Goal: Information Seeking & Learning: Learn about a topic

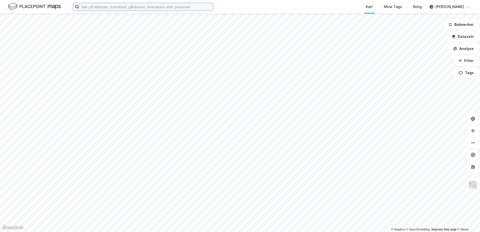
click at [95, 9] on input at bounding box center [146, 7] width 134 height 8
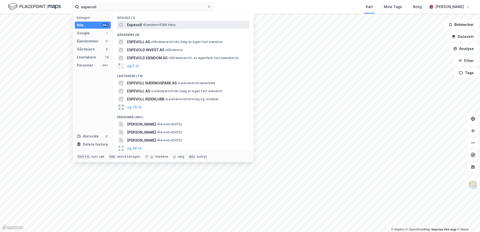
click at [160, 27] on div "Espevoll • Eiendom • 5286 Haus" at bounding box center [187, 25] width 121 height 6
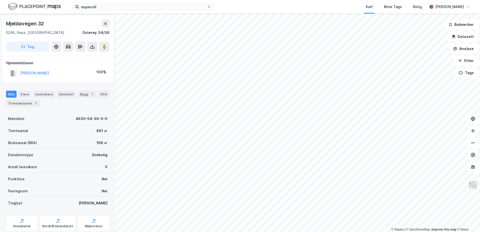
click at [276, 6] on div "espevoll Kart Mine Tags Bolig [PERSON_NAME] © Mapbox © OpenStreetMap Improve th…" at bounding box center [240, 116] width 480 height 232
click at [105, 24] on icon at bounding box center [105, 24] width 4 height 4
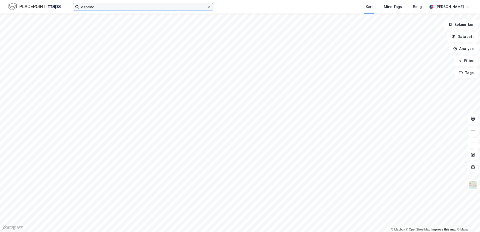
click at [99, 8] on input "espevoll" at bounding box center [143, 7] width 128 height 8
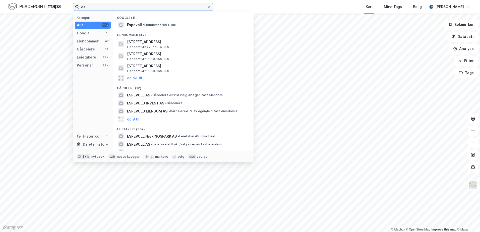
type input "e"
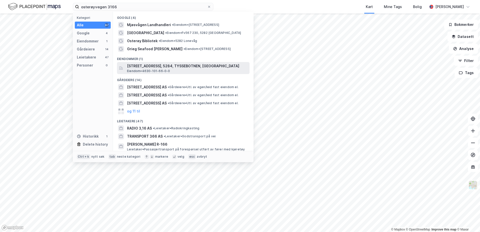
click at [176, 67] on span "[STREET_ADDRESS], 5284, TYSSEBOTNEN, [GEOGRAPHIC_DATA]" at bounding box center [187, 66] width 120 height 6
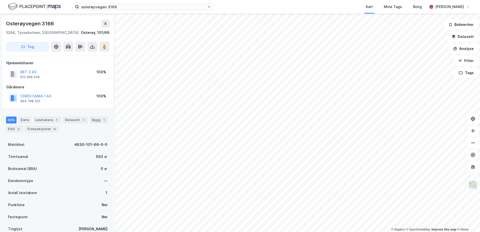
click at [311, 0] on html "osterøyvegen 3166 Kart Mine Tags Bolig [PERSON_NAME] © Mapbox © OpenStreetMap I…" at bounding box center [240, 116] width 480 height 232
click at [216, 232] on html "osterøyvegen 3166 Kart Mine Tags Bolig [PERSON_NAME] © Mapbox © OpenStreetMap I…" at bounding box center [240, 116] width 480 height 232
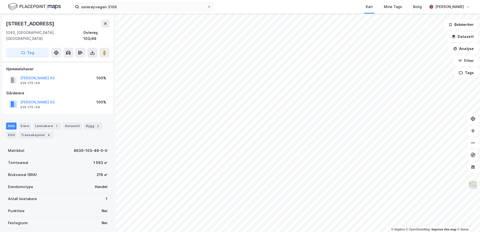
scroll to position [20, 0]
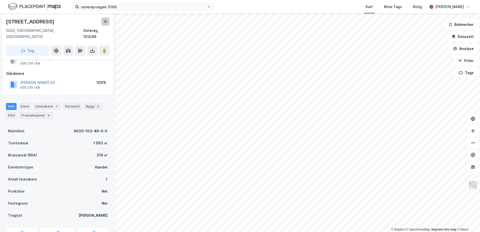
click at [105, 23] on icon at bounding box center [105, 22] width 4 height 4
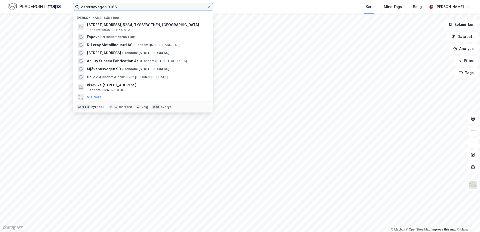
click at [132, 8] on input "osterøyvegen 3166" at bounding box center [143, 7] width 128 height 8
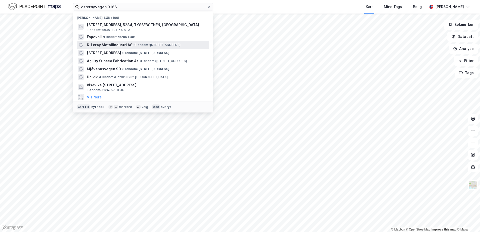
click at [122, 42] on span "K. Lerøy Metallindustri AS" at bounding box center [109, 45] width 45 height 6
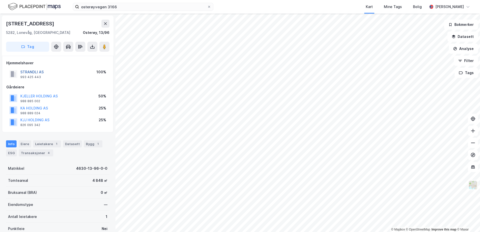
click at [0, 0] on button "STRANDLI AS" at bounding box center [0, 0] width 0 height 0
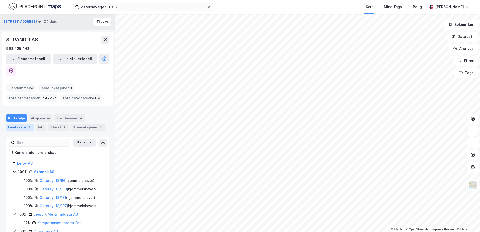
click at [19, 124] on div "Leietakere 1" at bounding box center [20, 127] width 28 height 7
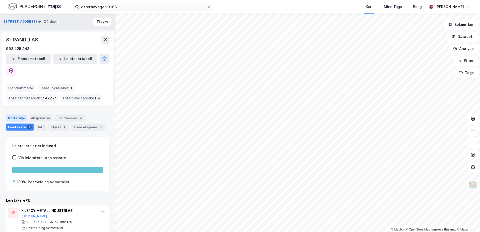
click at [14, 114] on div "Portefølje" at bounding box center [16, 117] width 21 height 7
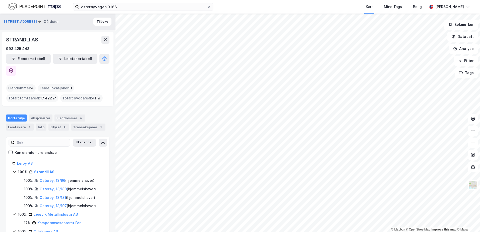
scroll to position [20, 0]
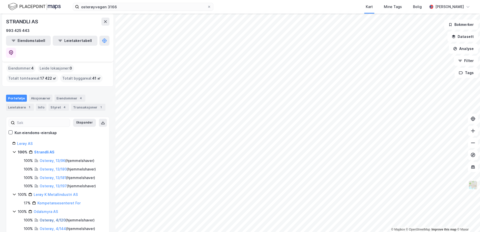
click at [54, 218] on link "Osterøy, 4/120" at bounding box center [53, 220] width 26 height 4
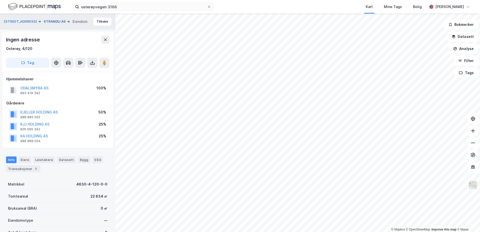
click at [54, 22] on button "STRANDLI AS" at bounding box center [55, 21] width 23 height 5
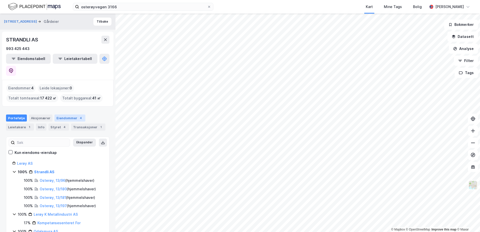
click at [67, 114] on div "Eiendommer 4" at bounding box center [69, 117] width 31 height 7
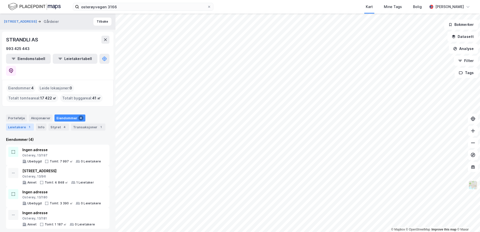
click at [25, 124] on div "Leietakere 1" at bounding box center [20, 127] width 28 height 7
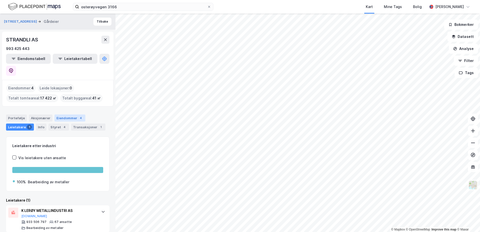
click at [58, 114] on div "Eiendommer 4" at bounding box center [69, 117] width 31 height 7
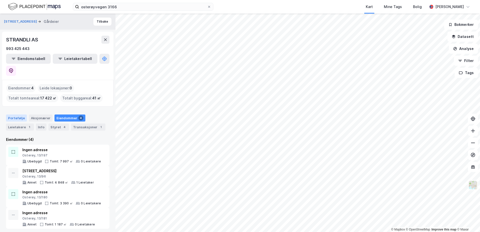
click at [17, 114] on div "Portefølje" at bounding box center [16, 117] width 21 height 7
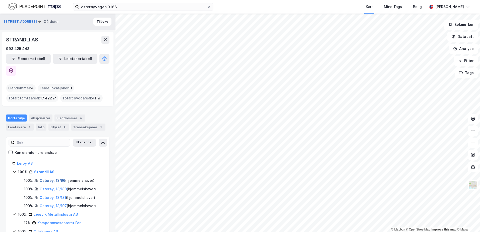
click at [54, 178] on link "Osterøy, 13/96" at bounding box center [53, 180] width 26 height 4
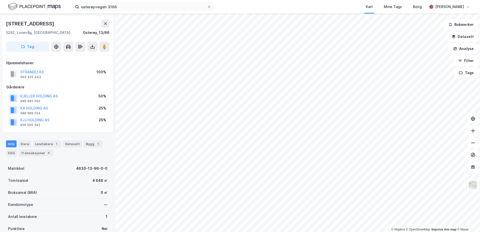
scroll to position [0, 0]
click at [87, 144] on div "Bygg 1" at bounding box center [93, 143] width 19 height 7
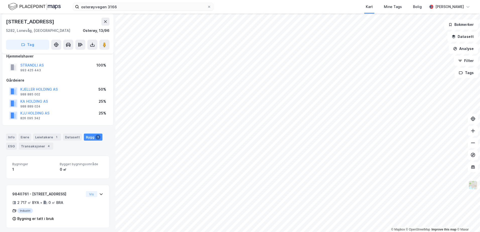
scroll to position [9, 0]
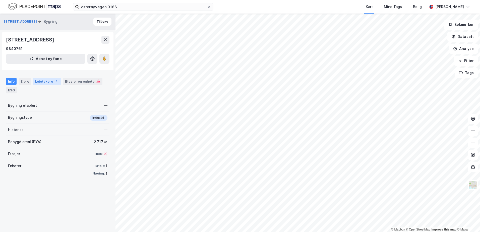
click at [40, 80] on div "Leietakere 1" at bounding box center [47, 81] width 28 height 7
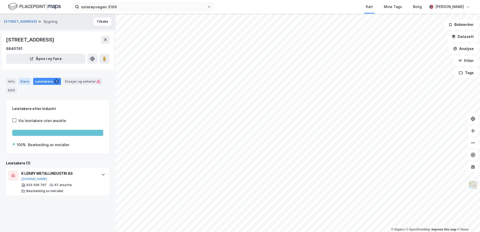
click at [25, 81] on div "Eiere" at bounding box center [25, 81] width 13 height 7
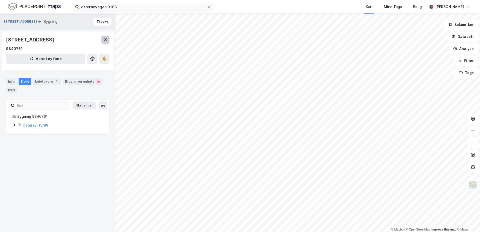
click at [103, 39] on button at bounding box center [105, 40] width 8 height 8
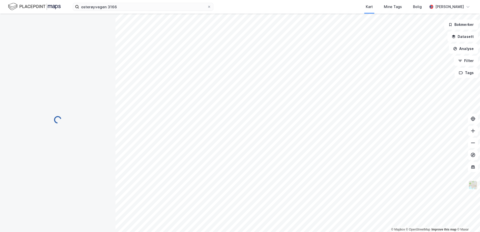
scroll to position [9, 0]
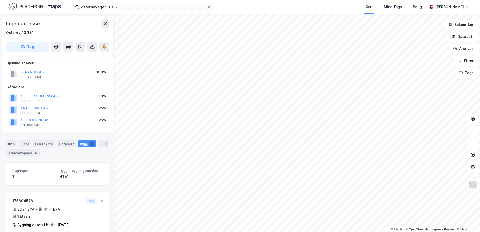
scroll to position [8, 0]
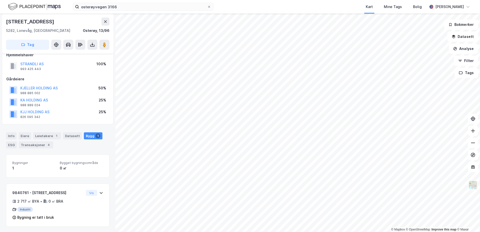
scroll to position [9, 0]
click at [30, 60] on div "STRANDLI AS" at bounding box center [31, 63] width 23 height 6
click at [0, 0] on button "STRANDLI AS" at bounding box center [0, 0] width 0 height 0
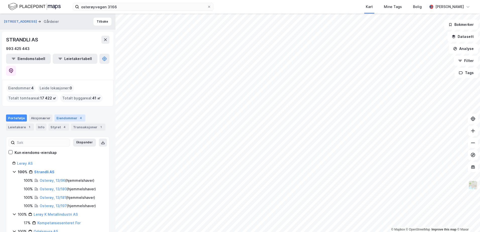
click at [61, 114] on div "Eiendommer 4" at bounding box center [69, 117] width 31 height 7
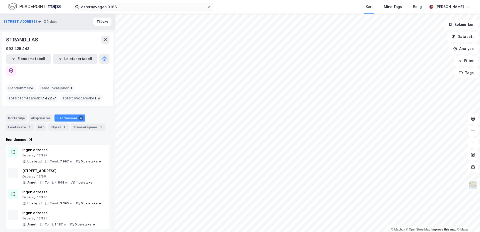
click at [67, 114] on div "Eiendommer 4" at bounding box center [69, 117] width 31 height 7
click at [23, 114] on div "Portefølje" at bounding box center [16, 117] width 21 height 7
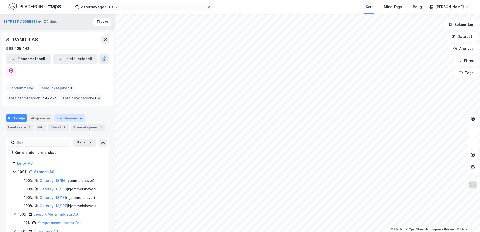
click at [65, 114] on div "Eiendommer 4" at bounding box center [69, 117] width 31 height 7
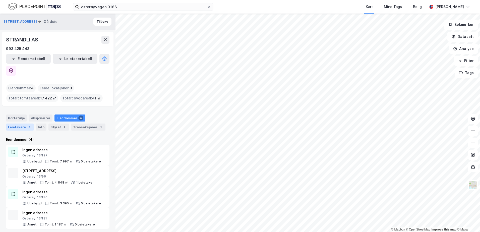
click at [20, 124] on div "Leietakere 1" at bounding box center [20, 127] width 28 height 7
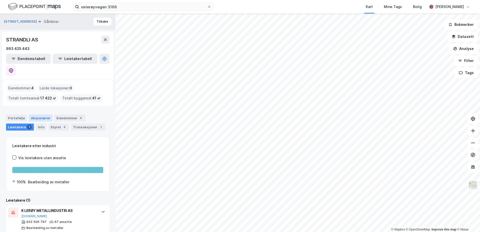
click at [42, 114] on div "Aksjonærer" at bounding box center [41, 117] width 24 height 7
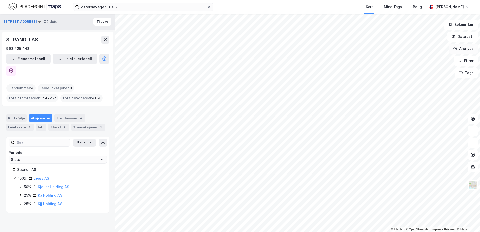
click at [467, 53] on button "Analyse" at bounding box center [463, 49] width 29 height 10
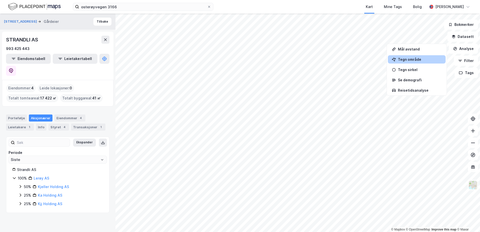
click at [402, 60] on div "Tegn område" at bounding box center [420, 59] width 44 height 4
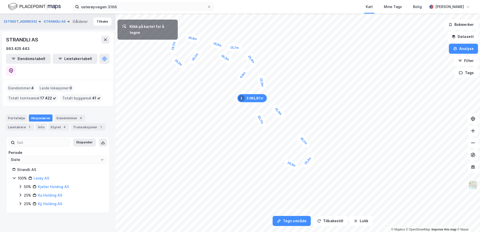
click at [239, 79] on div "9,9m" at bounding box center [242, 75] width 13 height 15
click at [253, 94] on div "2 885,45㎡ 1" at bounding box center [251, 97] width 29 height 8
click at [282, 139] on div "4,2m" at bounding box center [284, 138] width 15 height 13
click at [291, 152] on div "11,3m" at bounding box center [287, 156] width 16 height 15
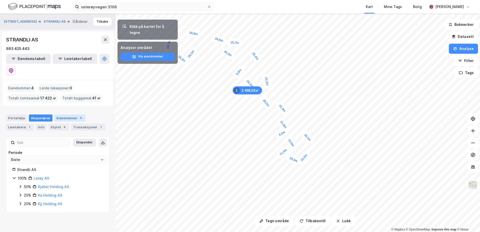
click at [78, 115] on div "4" at bounding box center [80, 117] width 5 height 5
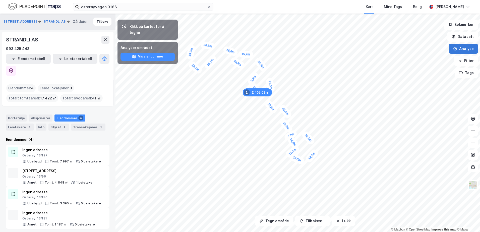
click at [474, 48] on button "Analyse" at bounding box center [463, 49] width 29 height 10
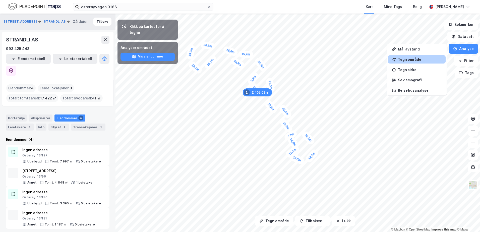
click at [414, 57] on div "Tegn område" at bounding box center [420, 59] width 44 height 4
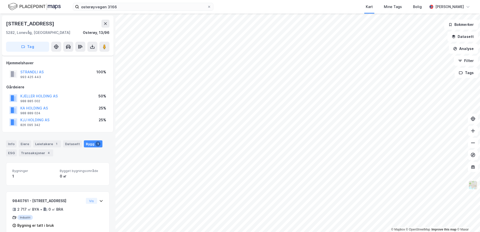
scroll to position [9, 0]
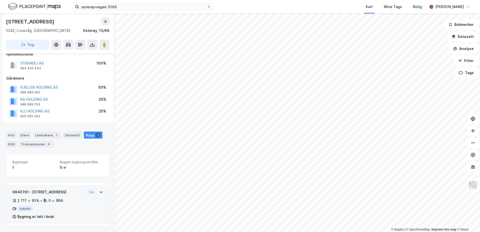
click at [99, 194] on icon at bounding box center [101, 192] width 4 height 4
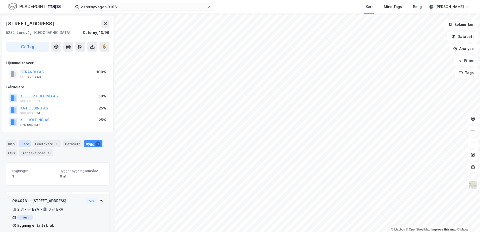
click at [22, 146] on div "Eiere" at bounding box center [25, 143] width 13 height 7
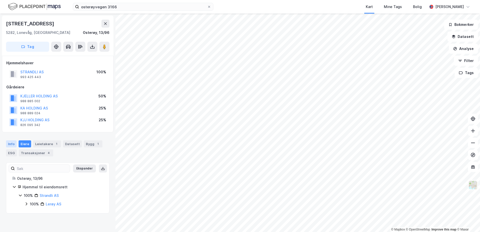
click at [14, 144] on div "Info" at bounding box center [11, 143] width 11 height 7
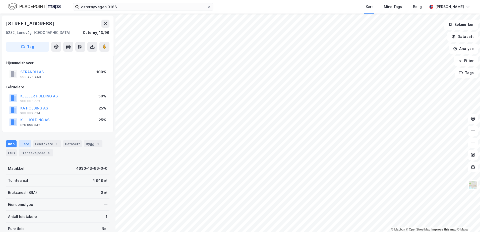
click at [24, 144] on div "Eiere" at bounding box center [25, 143] width 13 height 7
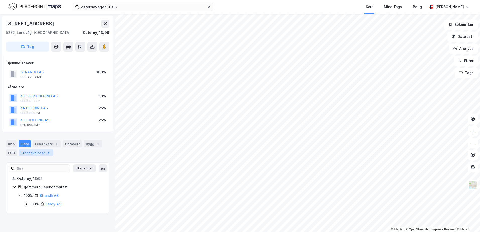
click at [30, 152] on div "Transaksjoner 4" at bounding box center [36, 152] width 34 height 7
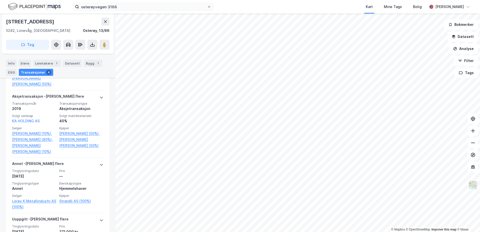
scroll to position [214, 0]
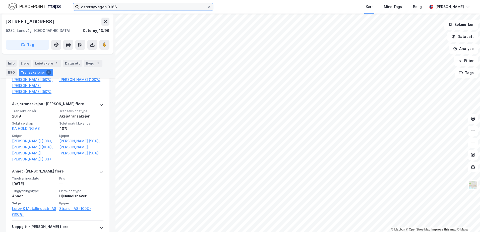
drag, startPoint x: 116, startPoint y: 7, endPoint x: 29, endPoint y: -3, distance: 88.2
click at [29, 0] on html "osterøyvegen 3166 Kart Mine Tags Bolig [PERSON_NAME] © Mapbox © OpenStreetMap I…" at bounding box center [240, 116] width 480 height 232
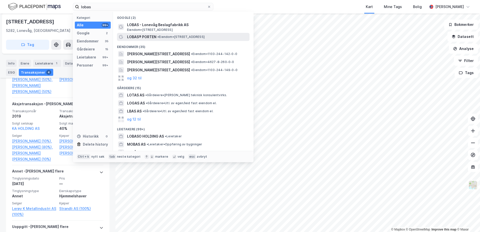
click at [172, 38] on span "• Eiendom • [STREET_ADDRESS]" at bounding box center [180, 37] width 47 height 4
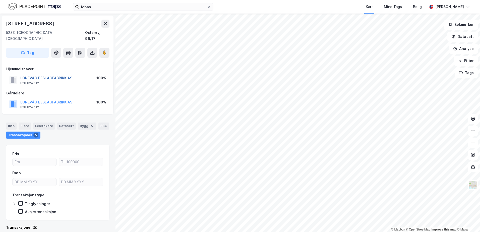
click at [0, 0] on button "LONEVÅG BESLAGFABRIKK AS" at bounding box center [0, 0] width 0 height 0
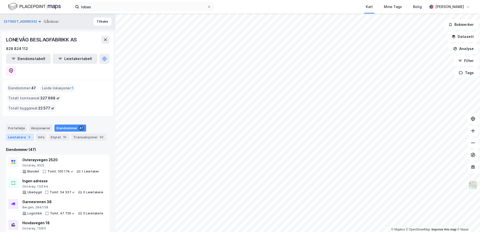
click at [18, 134] on div "Leietakere 5" at bounding box center [20, 137] width 28 height 7
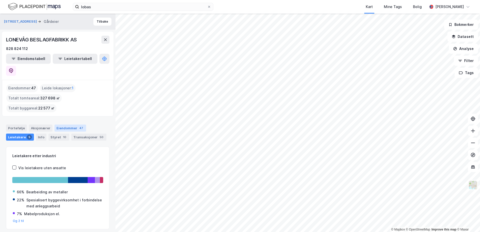
click at [59, 125] on div "Eiendommer 47" at bounding box center [70, 128] width 32 height 7
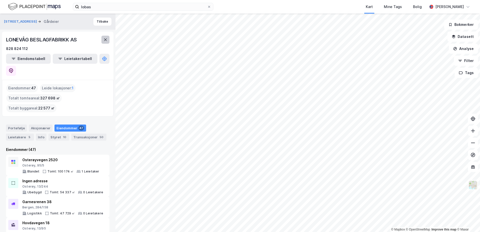
click at [103, 40] on icon at bounding box center [105, 40] width 4 height 4
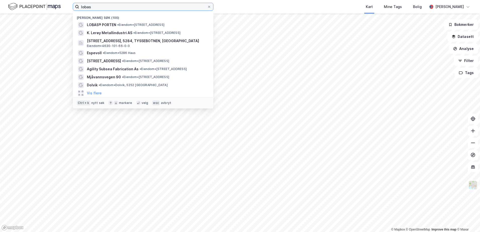
drag, startPoint x: 97, startPoint y: 10, endPoint x: 13, endPoint y: 5, distance: 84.0
click at [13, 5] on div "lobas Nylige søk (100) LOBAS® PORTEN • Eiendom • [STREET_ADDRESS] Lerøy Metalli…" at bounding box center [240, 7] width 480 height 14
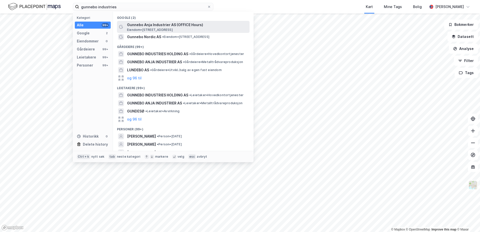
click at [152, 25] on span "Gunnebo Anja Industrier AS (OFFICE Hours)" at bounding box center [187, 25] width 120 height 6
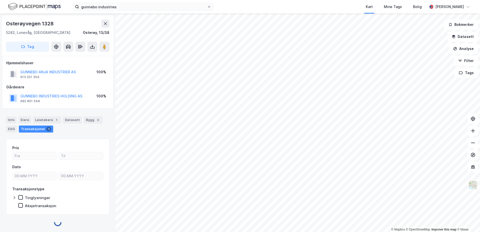
scroll to position [1, 0]
click at [0, 0] on button "GUNNEBO ANJA INDUSTRIER AS" at bounding box center [0, 0] width 0 height 0
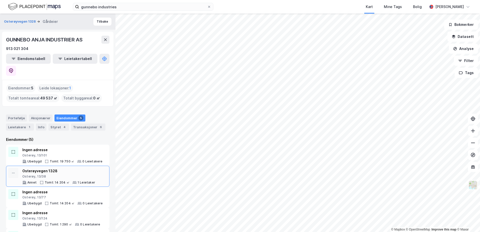
scroll to position [12, 0]
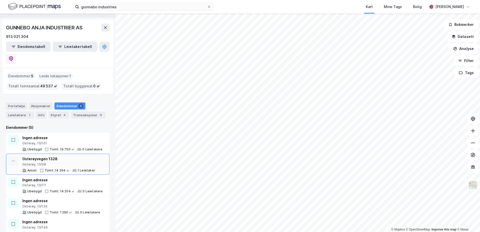
click at [78, 168] on div "1 Leietaker" at bounding box center [87, 170] width 18 height 4
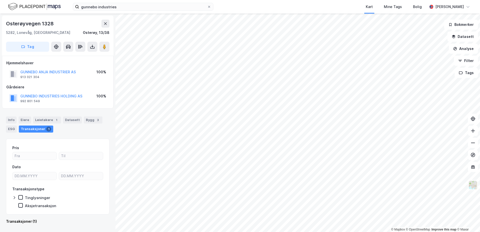
scroll to position [1, 0]
click at [23, 119] on div "Eiere" at bounding box center [25, 119] width 13 height 7
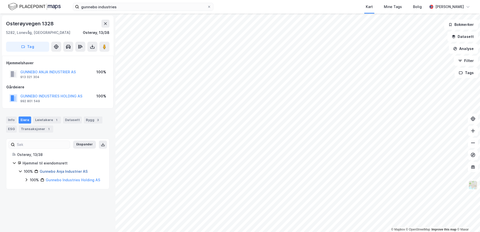
click at [62, 170] on link "Gunnebo Anja Industrier AS" at bounding box center [64, 171] width 48 height 4
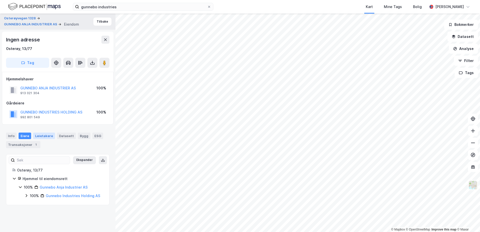
click at [38, 133] on div "Leietakere" at bounding box center [44, 136] width 22 height 7
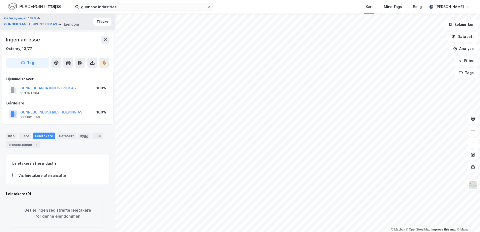
click at [4, 133] on div "Info [PERSON_NAME] Datasett Bygg ESG Transaksjoner 1" at bounding box center [57, 139] width 115 height 24
click at [14, 137] on div "Info" at bounding box center [11, 136] width 11 height 7
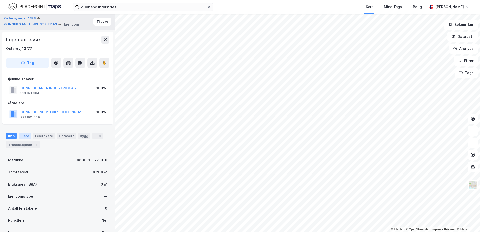
click at [22, 137] on div "Eiere" at bounding box center [25, 136] width 13 height 7
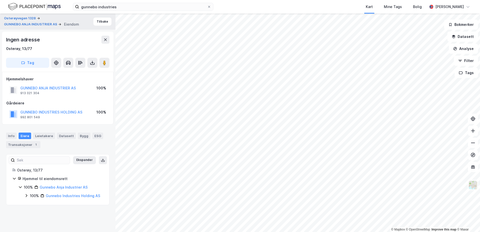
click at [105, 34] on div "Ingen adresse Osterøy, 13/77 Tag" at bounding box center [57, 52] width 111 height 40
click at [105, 39] on icon at bounding box center [105, 40] width 4 height 4
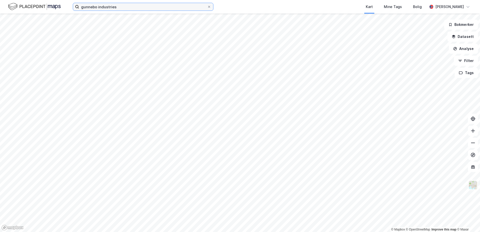
drag, startPoint x: 135, startPoint y: 5, endPoint x: 3, endPoint y: -12, distance: 132.5
click at [3, 0] on html "gunnebo industries Kart Mine Tags Bolig [PERSON_NAME] © Mapbox © OpenStreetMap …" at bounding box center [240, 116] width 480 height 232
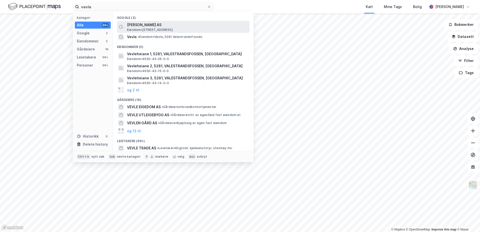
click at [161, 25] on span "[PERSON_NAME] AS" at bounding box center [187, 25] width 120 height 6
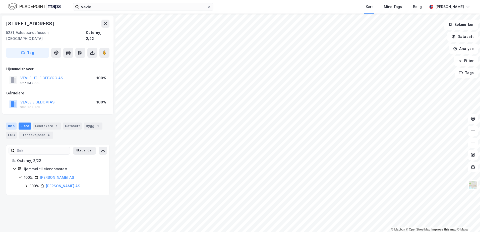
click at [9, 123] on div "Info" at bounding box center [11, 126] width 11 height 7
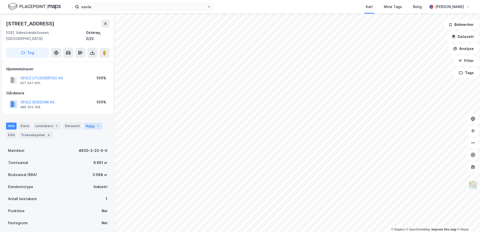
click at [89, 123] on div "Bygg 1" at bounding box center [93, 126] width 19 height 7
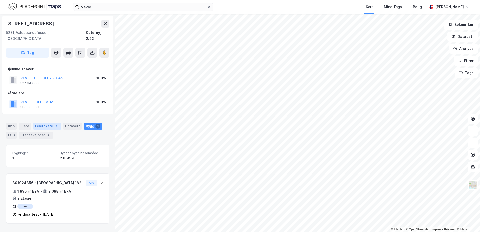
click at [47, 123] on div "Leietakere 1" at bounding box center [47, 126] width 28 height 7
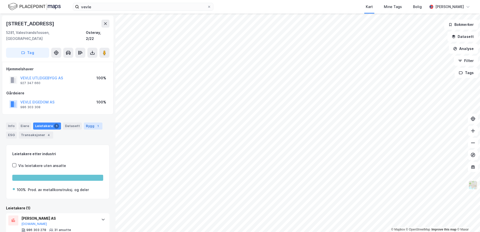
click at [86, 123] on div "Bygg 1" at bounding box center [93, 126] width 19 height 7
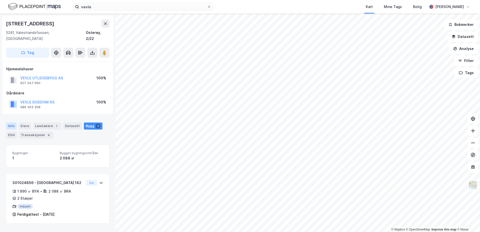
click at [12, 123] on div "Info" at bounding box center [11, 126] width 11 height 7
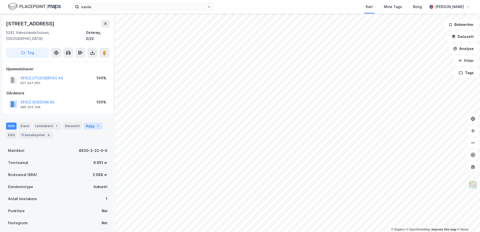
click at [90, 123] on div "Bygg 1" at bounding box center [93, 126] width 19 height 7
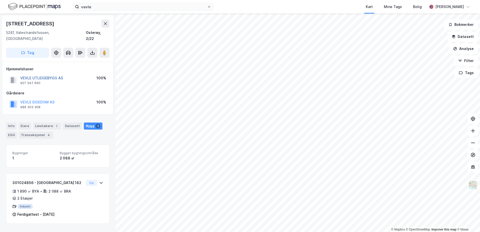
click at [0, 0] on button "VEVLE UTLEIGEBYGG AS" at bounding box center [0, 0] width 0 height 0
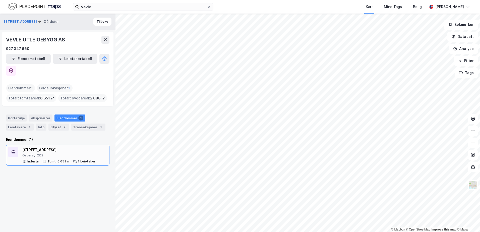
click at [51, 147] on div "[STREET_ADDRESS]" at bounding box center [58, 150] width 73 height 6
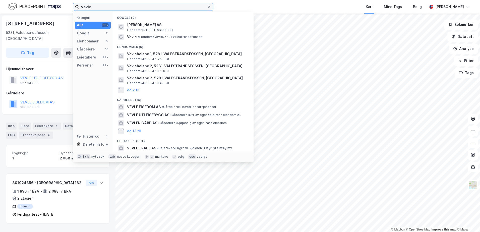
drag, startPoint x: 104, startPoint y: 8, endPoint x: 66, endPoint y: 1, distance: 38.7
click at [68, 3] on div "vevle Kategori Alle 99+ Google 2 Eiendommer 5 Gårdeiere 16 Leietakere 99+ Perso…" at bounding box center [240, 7] width 480 height 14
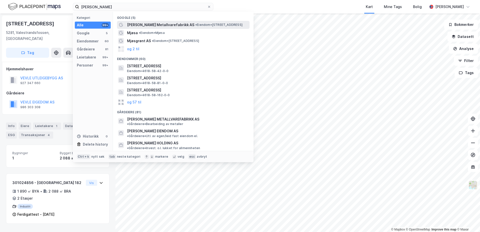
click at [158, 26] on span "[PERSON_NAME] Metallvarefabrikk AS" at bounding box center [160, 25] width 67 height 6
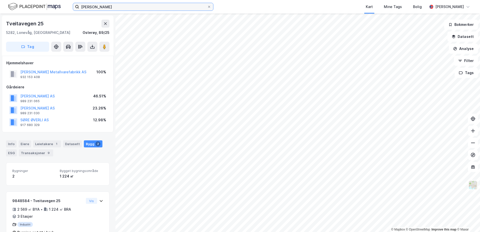
drag, startPoint x: 112, startPoint y: 6, endPoint x: 29, endPoint y: -1, distance: 82.9
click at [29, 0] on html "[PERSON_NAME] Kart Mine Tags Bolig [PERSON_NAME] © Mapbox © OpenStreetMap Impro…" at bounding box center [240, 116] width 480 height 232
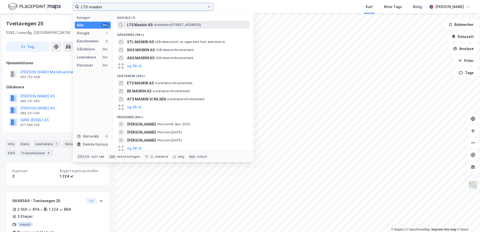
type input "LTS maskin"
click at [152, 24] on div "LTS Maskin AS • Eiendom • [STREET_ADDRESS]" at bounding box center [187, 25] width 121 height 6
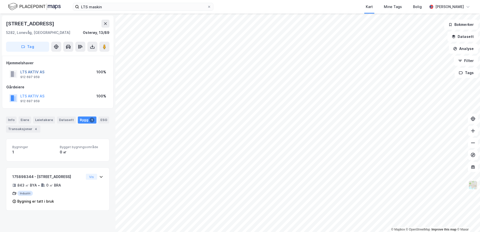
click at [0, 0] on button "LTS AKTIV AS" at bounding box center [0, 0] width 0 height 0
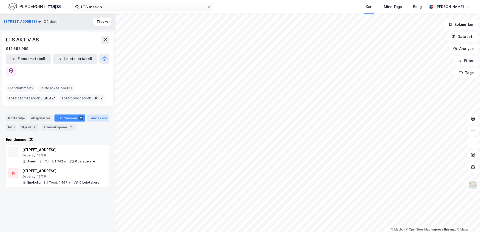
click at [93, 114] on div "Leietakere" at bounding box center [98, 117] width 22 height 7
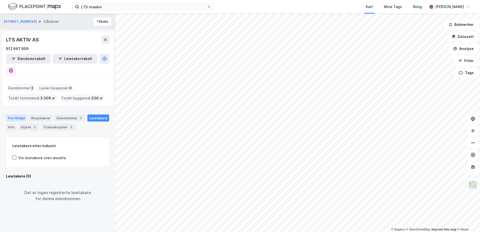
click at [11, 114] on div "Portefølje" at bounding box center [16, 117] width 21 height 7
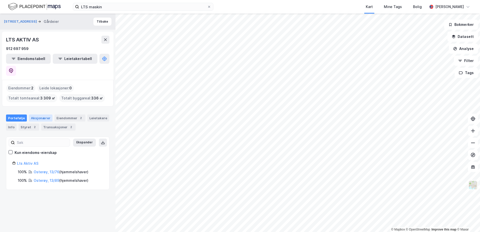
click at [33, 114] on div "Aksjonærer" at bounding box center [41, 117] width 24 height 7
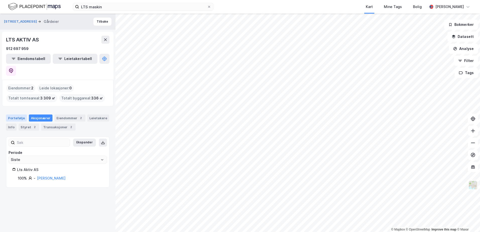
click at [16, 114] on div "Portefølje" at bounding box center [16, 117] width 21 height 7
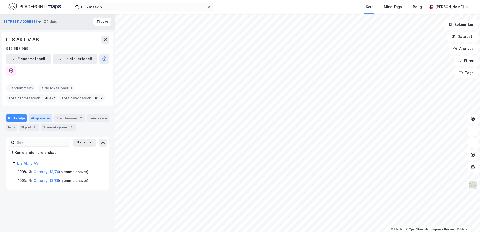
click at [44, 114] on div "Aksjonærer" at bounding box center [41, 117] width 24 height 7
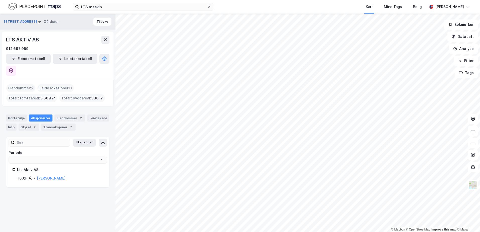
type input "Siste"
click at [106, 39] on icon at bounding box center [105, 39] width 3 height 3
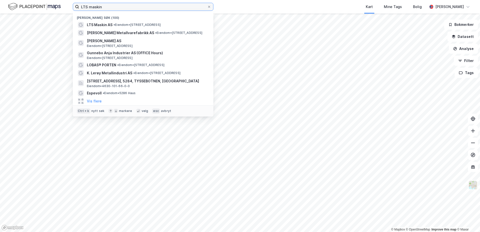
click at [120, 9] on input "LTS maskin" at bounding box center [143, 7] width 128 height 8
drag, startPoint x: 115, startPoint y: 7, endPoint x: 62, endPoint y: 11, distance: 52.9
click at [62, 11] on div "LTS maskin Nylige søk (100) LTS Maskin AS • Eiendom • [STREET_ADDRESS][PERSON_N…" at bounding box center [240, 7] width 480 height 14
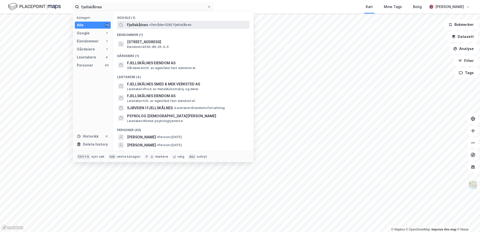
click at [141, 25] on span "Fjellskålnes" at bounding box center [137, 25] width 21 height 6
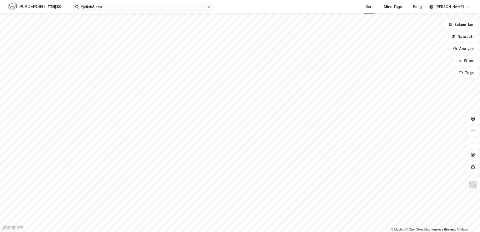
click at [126, 11] on div "fjellskålnes Kart Mine Tags Bolig [PERSON_NAME]" at bounding box center [240, 7] width 480 height 14
click at [127, 9] on input "fjellskålnes" at bounding box center [143, 7] width 128 height 8
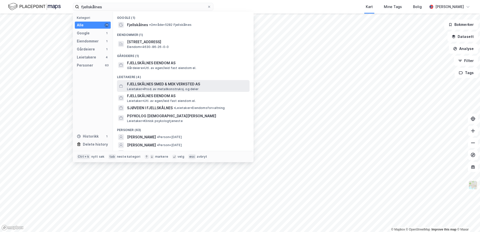
click at [157, 85] on span "FJELLSKÅLNES SMED & MEK VERKSTED AS" at bounding box center [187, 84] width 120 height 6
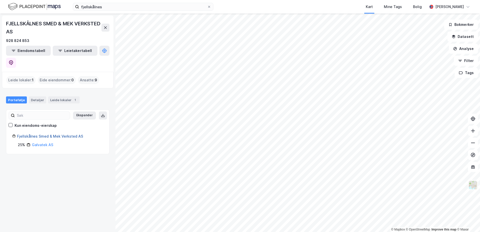
click at [66, 134] on link "Fjellskålnes Smed & Mek Verksted AS" at bounding box center [50, 136] width 66 height 4
click at [47, 134] on link "Fjellskålnes Smed & Mek Verksted AS" at bounding box center [50, 136] width 66 height 4
click at [48, 143] on link "Galvatek AS" at bounding box center [42, 145] width 21 height 4
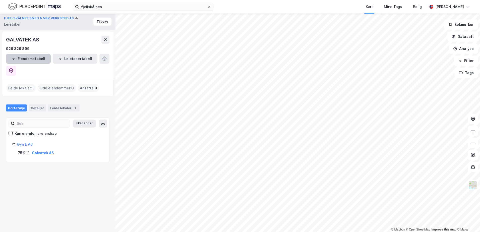
click at [32, 59] on button "Eiendomstabell" at bounding box center [28, 59] width 45 height 10
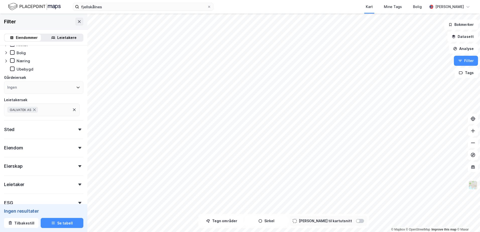
scroll to position [49, 0]
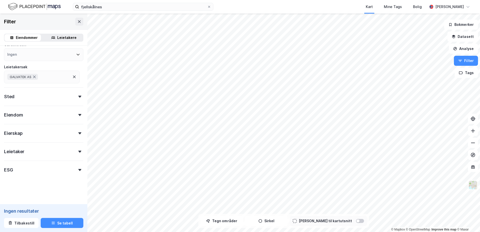
click at [77, 103] on div "Eiendomstype [PERSON_NAME] Næring Ubebygd Gårdeiersøk Ingen Leietakersøk GALVAT…" at bounding box center [43, 87] width 79 height 175
click at [77, 98] on div "Sted" at bounding box center [43, 94] width 79 height 14
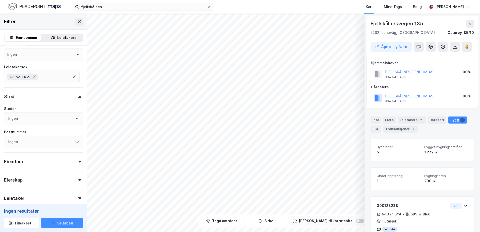
scroll to position [1, 0]
click at [0, 0] on button "FJELLSKÅLNES EIENDOM AS" at bounding box center [0, 0] width 0 height 0
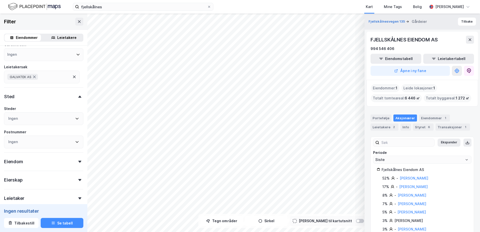
click at [58, 36] on div "Leietakere" at bounding box center [66, 38] width 19 height 6
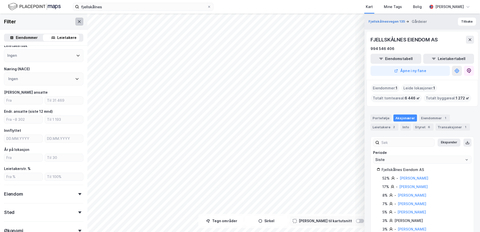
click at [77, 20] on icon at bounding box center [79, 22] width 4 height 4
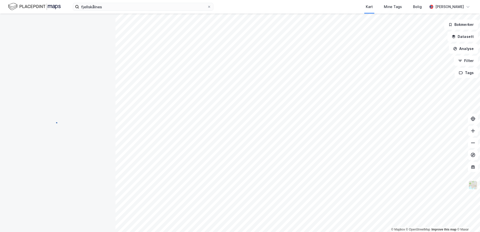
scroll to position [1, 0]
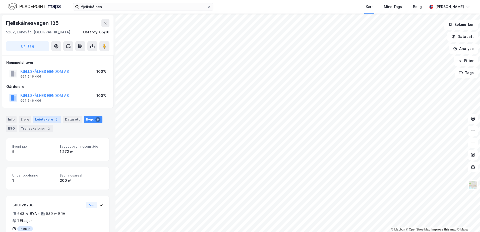
click at [49, 119] on div "Leietakere 2" at bounding box center [47, 119] width 28 height 7
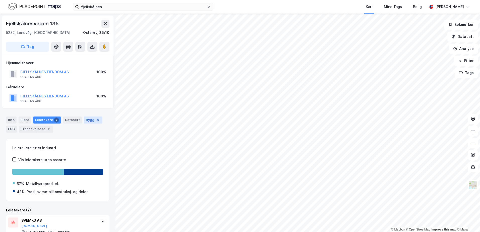
click at [91, 119] on div "Bygg 6" at bounding box center [93, 119] width 19 height 7
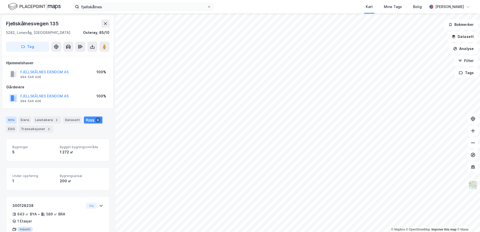
click at [14, 121] on div "Info" at bounding box center [11, 119] width 11 height 7
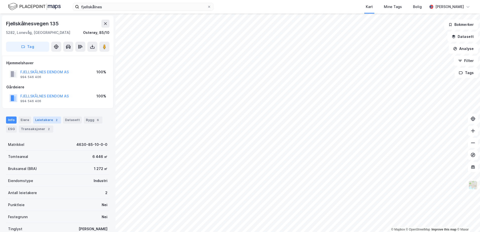
click at [49, 120] on div "Leietakere 2" at bounding box center [47, 119] width 28 height 7
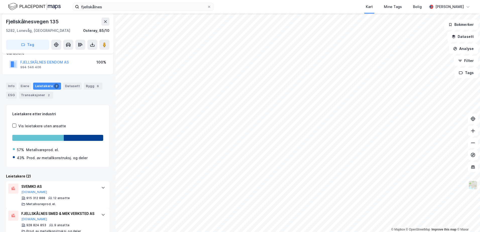
scroll to position [49, 0]
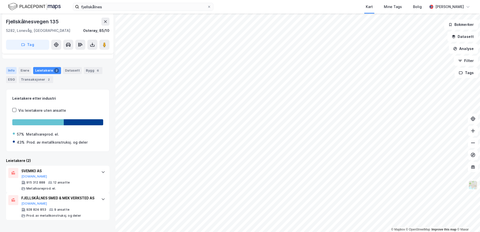
click at [11, 69] on div "Info" at bounding box center [11, 70] width 11 height 7
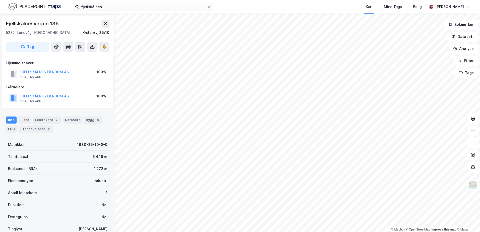
scroll to position [25, 0]
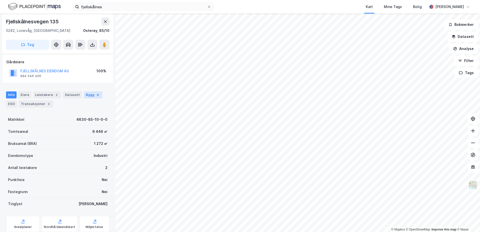
click at [86, 97] on div "Bygg 6" at bounding box center [93, 94] width 19 height 7
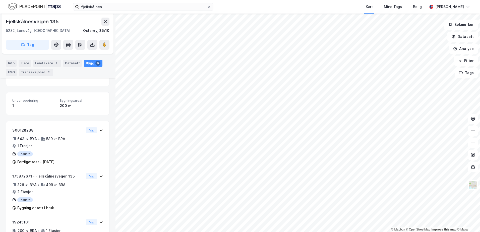
scroll to position [100, 0]
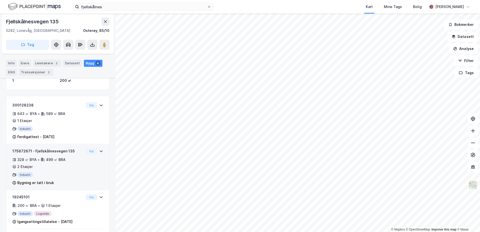
click at [99, 152] on div "175872671 - Fjellskålnesvegen 135 328 ㎡ BYA • 499 ㎡ BRA • 2 Etasjer Industri By…" at bounding box center [57, 167] width 103 height 46
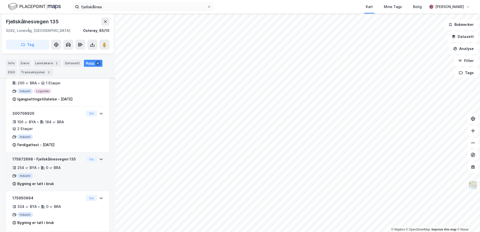
scroll to position [243, 0]
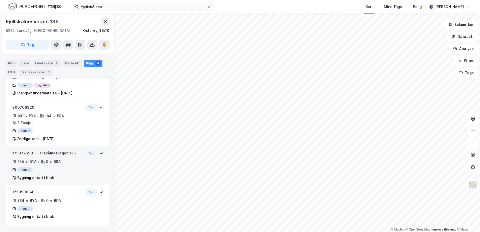
click at [99, 152] on icon at bounding box center [101, 153] width 4 height 4
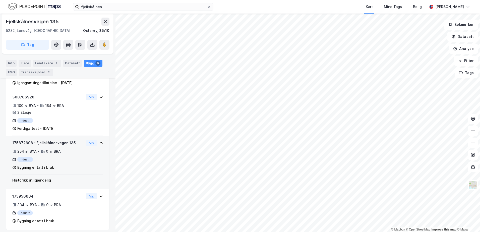
scroll to position [258, 0]
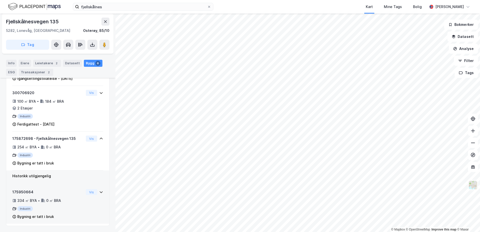
click at [95, 193] on div "Vis" at bounding box center [94, 192] width 17 height 6
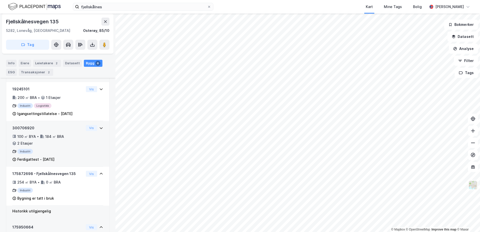
scroll to position [222, 0]
click at [100, 128] on div "300706920 100 ㎡ BYA • 184 ㎡ BRA • 2 Etasjer Industri Ferdigattest - [DATE] Vis" at bounding box center [57, 144] width 103 height 46
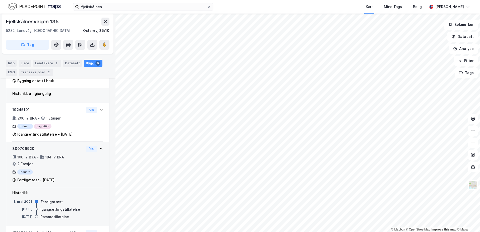
scroll to position [211, 0]
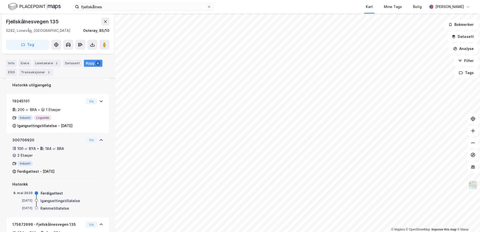
click at [99, 141] on icon at bounding box center [101, 140] width 4 height 4
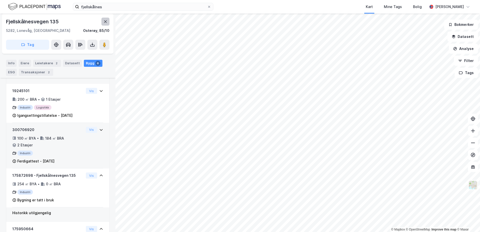
scroll to position [145, 0]
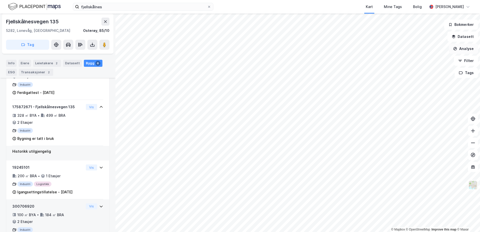
click at [458, 47] on button "Analyse" at bounding box center [463, 49] width 29 height 10
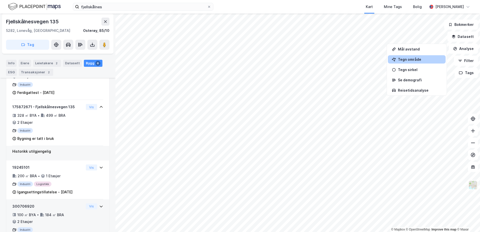
click at [406, 60] on div "Tegn område" at bounding box center [420, 59] width 44 height 4
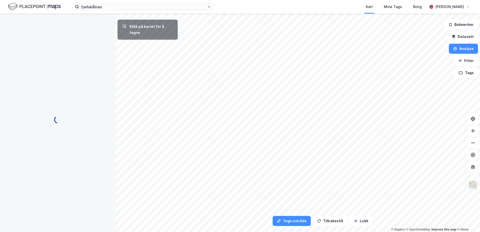
scroll to position [0, 0]
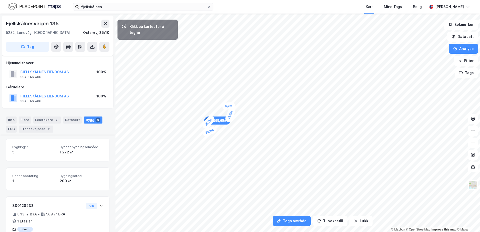
click at [224, 106] on div "6,7m" at bounding box center [228, 106] width 13 height 8
click at [212, 109] on div "7,7m" at bounding box center [218, 108] width 14 height 10
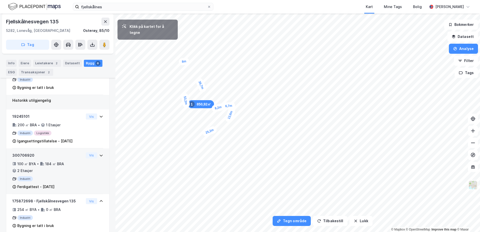
scroll to position [273, 0]
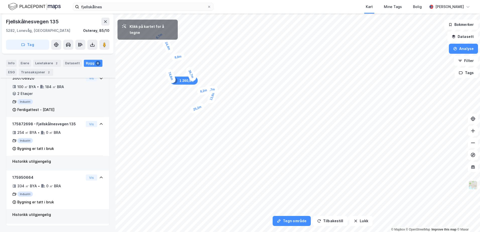
click at [156, 39] on div "6,7m" at bounding box center [159, 35] width 15 height 13
click at [159, 52] on div "12,9m" at bounding box center [157, 46] width 10 height 16
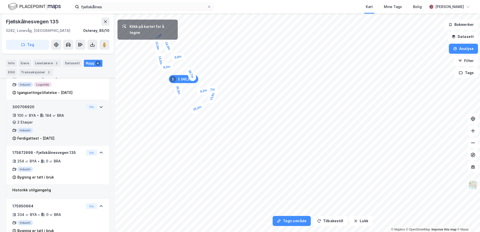
click at [171, 67] on div "9,2m" at bounding box center [167, 67] width 14 height 9
click at [173, 72] on div "5,1m" at bounding box center [173, 69] width 12 height 15
click at [179, 73] on div "5,4m" at bounding box center [177, 72] width 14 height 9
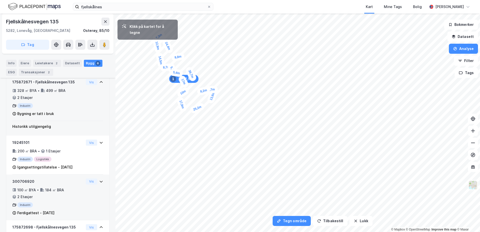
scroll to position [145, 0]
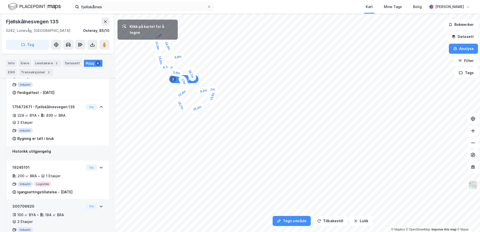
click at [176, 97] on div "12,4m" at bounding box center [182, 93] width 16 height 14
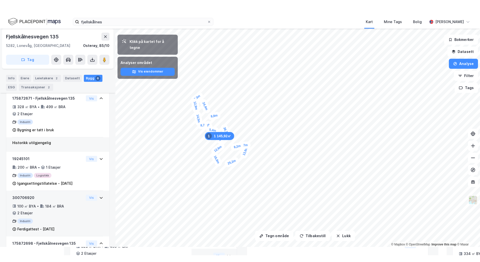
scroll to position [136, 0]
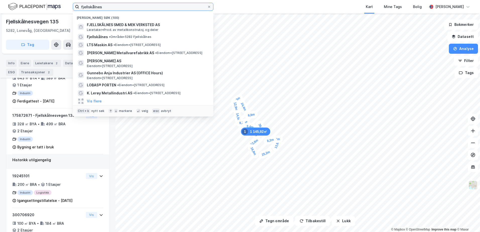
drag, startPoint x: 113, startPoint y: 6, endPoint x: 77, endPoint y: 9, distance: 36.0
click at [77, 9] on label "fjellskålnes" at bounding box center [143, 7] width 141 height 8
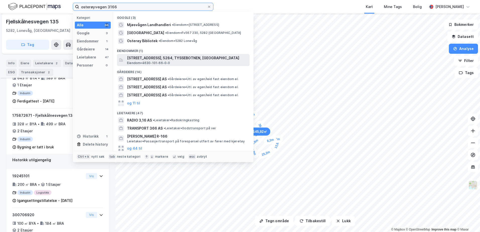
type input "osterøyvegen 3166"
click at [159, 60] on span "[STREET_ADDRESS], 5284, TYSSEBOTNEN, [GEOGRAPHIC_DATA]" at bounding box center [187, 58] width 120 height 6
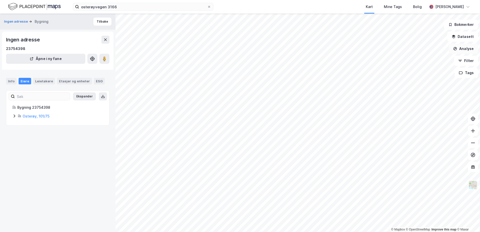
click at [466, 50] on button "Analyse" at bounding box center [463, 49] width 29 height 10
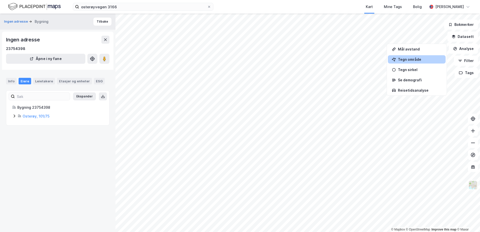
click at [407, 60] on div "Tegn område" at bounding box center [420, 59] width 44 height 4
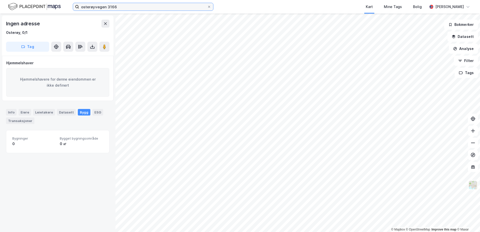
click at [124, 5] on input "osterøyvegen 3166" at bounding box center [143, 7] width 128 height 8
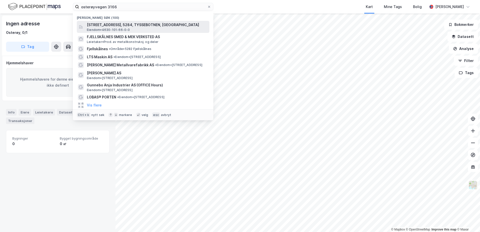
click at [123, 25] on span "[STREET_ADDRESS], 5284, TYSSEBOTNEN, [GEOGRAPHIC_DATA]" at bounding box center [147, 25] width 120 height 6
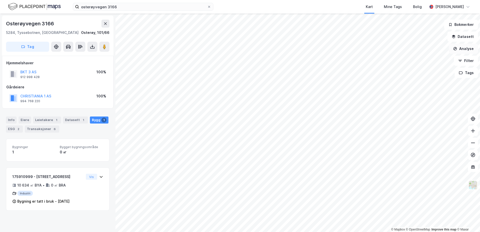
click at [469, 48] on button "Analyse" at bounding box center [463, 49] width 29 height 10
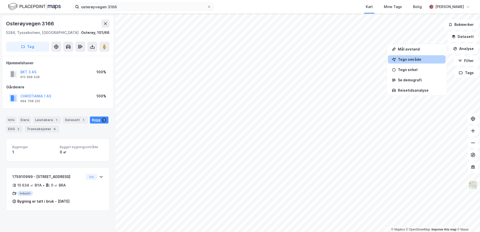
click at [420, 60] on div "Tegn område" at bounding box center [420, 59] width 44 height 4
